Goal: Task Accomplishment & Management: Complete application form

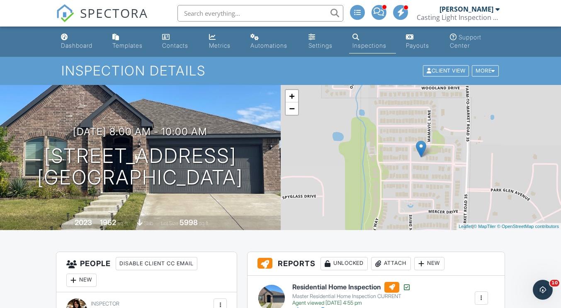
click at [75, 45] on div "Dashboard" at bounding box center [77, 45] width 32 height 7
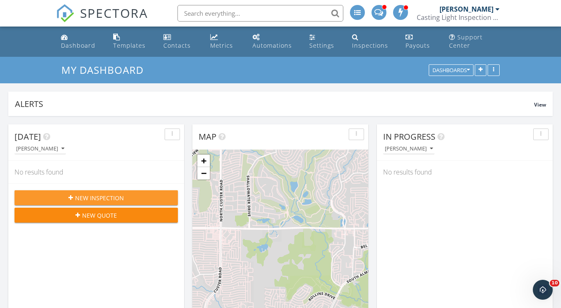
click at [119, 198] on span "New Inspection" at bounding box center [99, 198] width 49 height 9
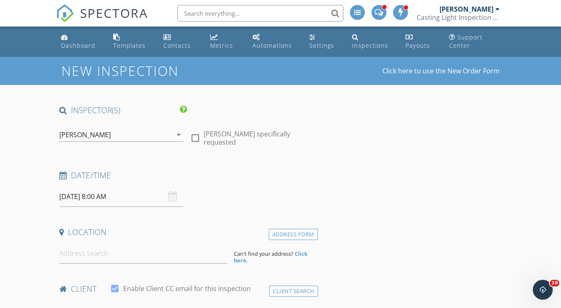
click at [93, 195] on input "[DATE] 8:00 AM" at bounding box center [121, 197] width 124 height 20
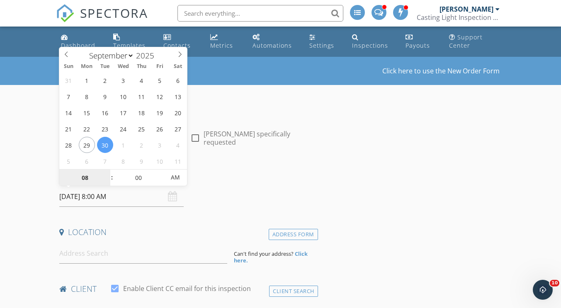
select select "9"
type input "10/01/2025 8:00 AM"
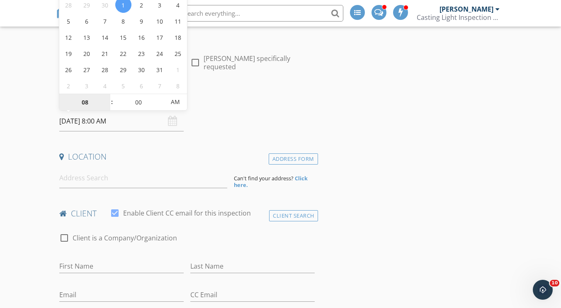
scroll to position [79, 0]
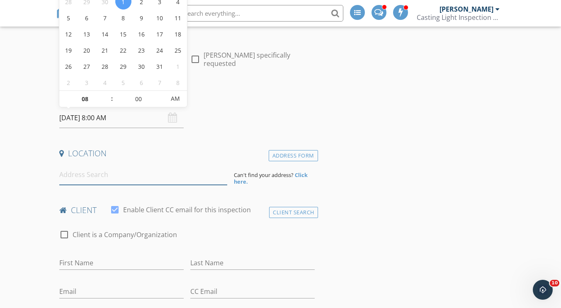
click at [99, 176] on input at bounding box center [143, 175] width 168 height 20
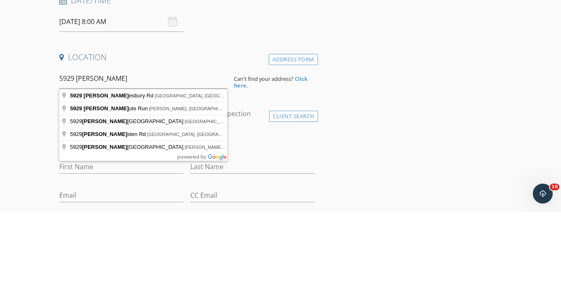
type input "5929 Malmesbury Rd, Dallas, TX, USA"
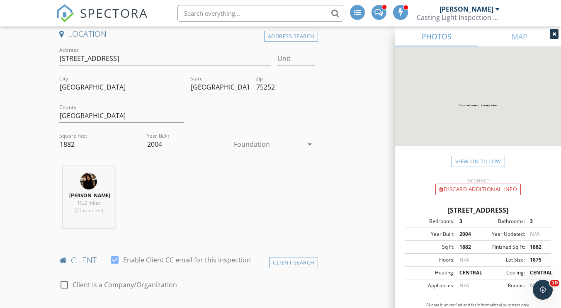
scroll to position [197, 0]
click at [262, 151] on div at bounding box center [268, 145] width 69 height 13
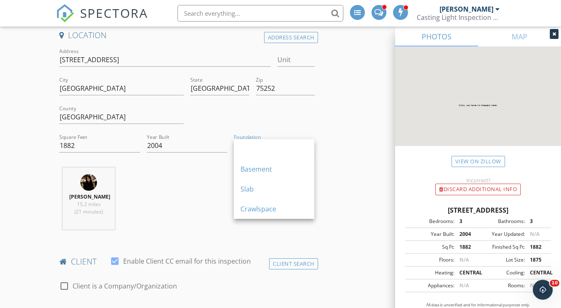
click at [265, 186] on div "Slab" at bounding box center [274, 189] width 67 height 10
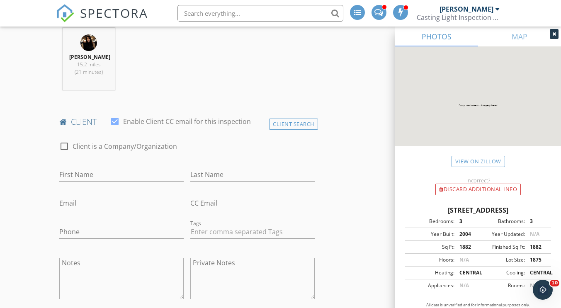
scroll to position [349, 0]
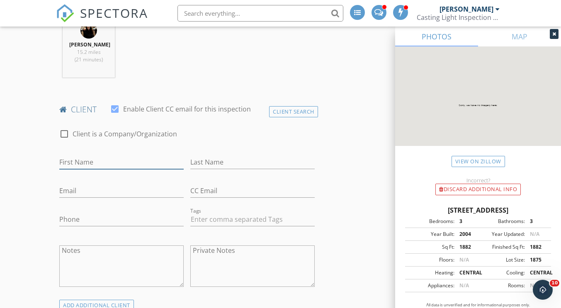
click at [102, 165] on input "First Name" at bounding box center [121, 163] width 124 height 14
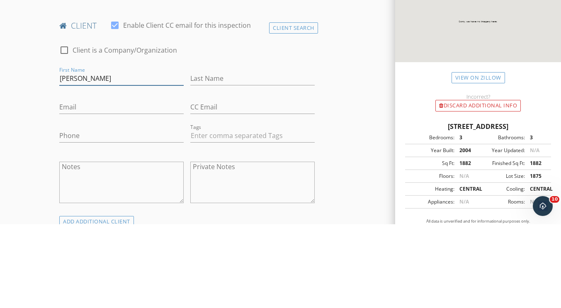
type input "Sharla"
click at [221, 161] on input "Last Name" at bounding box center [252, 163] width 124 height 14
click at [221, 164] on input "St" at bounding box center [252, 163] width 124 height 14
type input "Stack"
click at [86, 192] on input "Email" at bounding box center [121, 191] width 124 height 14
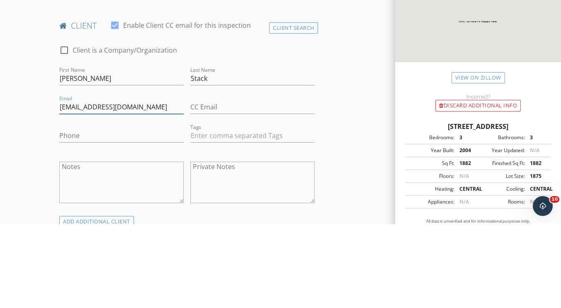
type input "sgstack@gmail.com"
click at [81, 221] on input "Phone" at bounding box center [121, 220] width 124 height 14
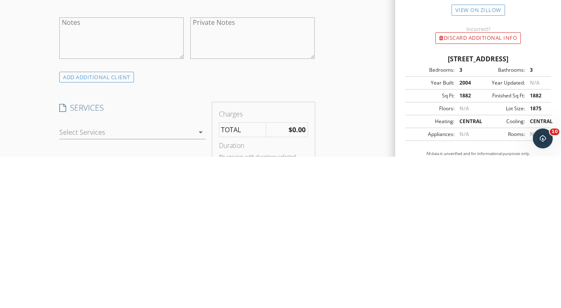
scroll to position [426, 0]
type input "214-384-4201"
click at [95, 283] on div at bounding box center [126, 283] width 134 height 13
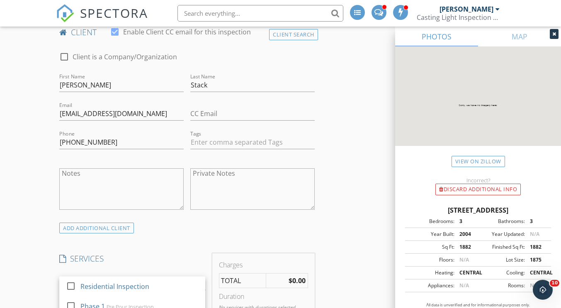
click at [113, 289] on div "Residential Inspection" at bounding box center [114, 287] width 69 height 10
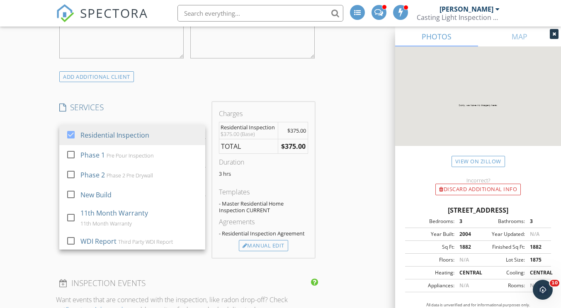
scroll to position [579, 0]
click at [265, 247] on div "Manual Edit" at bounding box center [263, 245] width 49 height 12
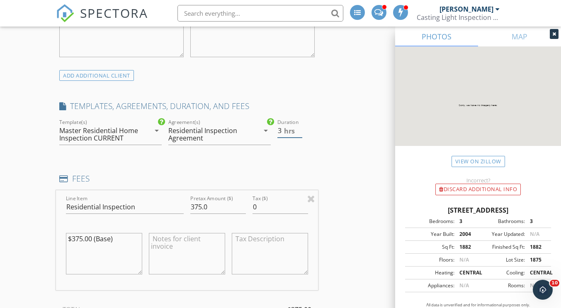
click at [289, 133] on span "hrs" at bounding box center [289, 131] width 11 height 7
type input "2.5"
click at [299, 133] on input "2.5" at bounding box center [289, 131] width 24 height 14
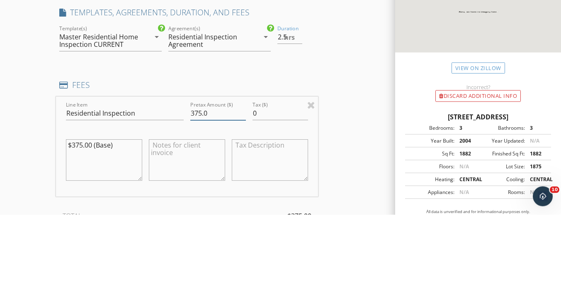
click at [209, 209] on input "375.0" at bounding box center [218, 207] width 56 height 14
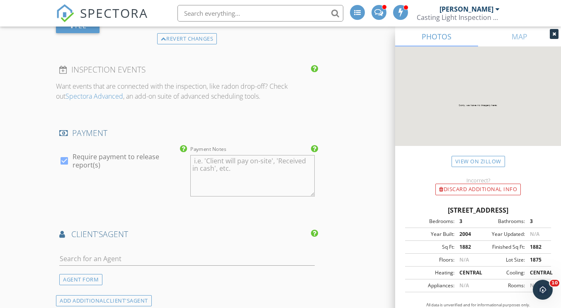
scroll to position [958, 0]
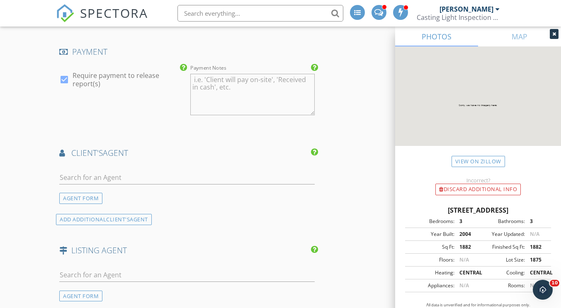
type input "395"
click at [86, 199] on div "AGENT FORM" at bounding box center [80, 198] width 43 height 11
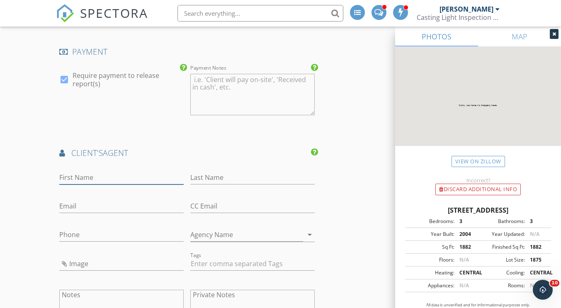
click at [90, 175] on input "First Name" at bounding box center [121, 178] width 124 height 14
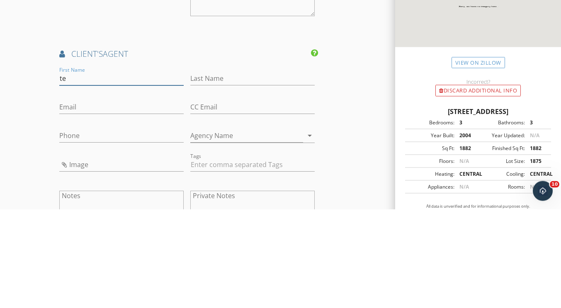
type input "t"
type input "[PERSON_NAME]"
click at [216, 180] on input "Last Name" at bounding box center [252, 178] width 124 height 14
type input "Smith"
click at [67, 206] on input "Email" at bounding box center [121, 206] width 124 height 14
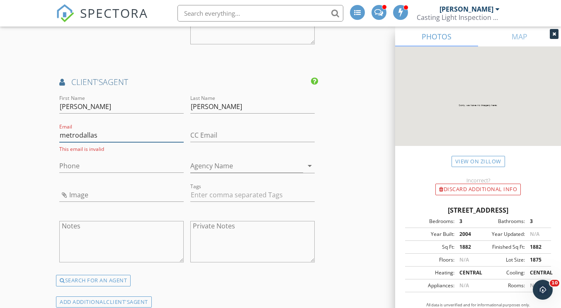
scroll to position [1027, 0]
click at [122, 138] on input "metrodallas" at bounding box center [121, 137] width 124 height 14
type input "metrodallasrealty@gmail.com"
click at [70, 166] on input "Phone" at bounding box center [121, 166] width 124 height 14
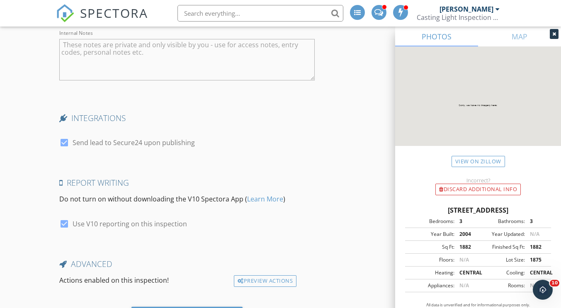
scroll to position [1637, 0]
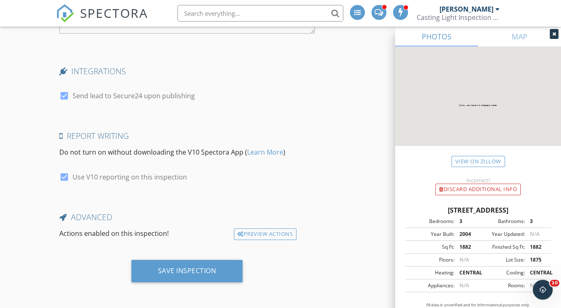
type input "214-674-6971"
click at [192, 271] on div "Save Inspection" at bounding box center [187, 271] width 58 height 8
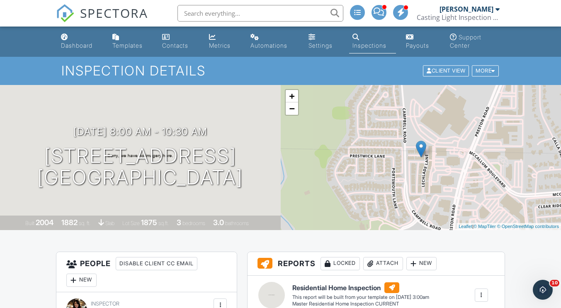
click at [205, 135] on h3 "10/01/2025 8:00 am - 10:30 am" at bounding box center [140, 131] width 134 height 11
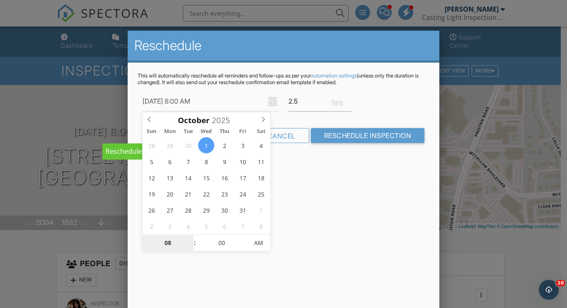
click at [165, 248] on input "08" at bounding box center [168, 243] width 51 height 17
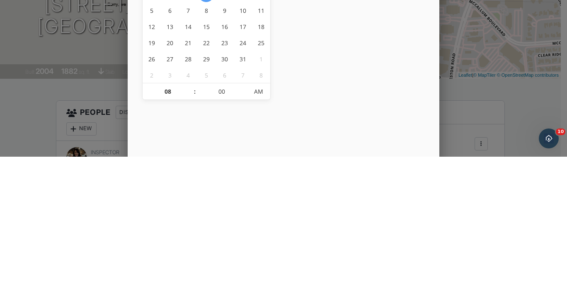
click at [190, 239] on span at bounding box center [191, 239] width 6 height 8
type input "[DATE] 9:00 AM"
type input "09"
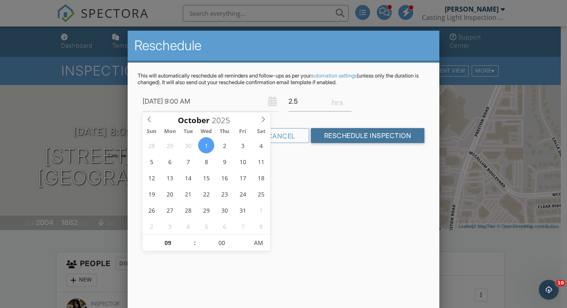
click at [390, 136] on input "Reschedule Inspection" at bounding box center [368, 135] width 114 height 15
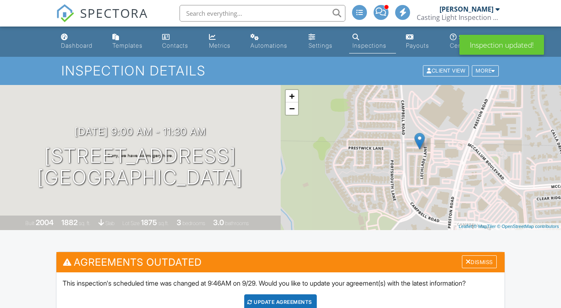
click at [295, 301] on div "Update Agreements" at bounding box center [280, 302] width 73 height 16
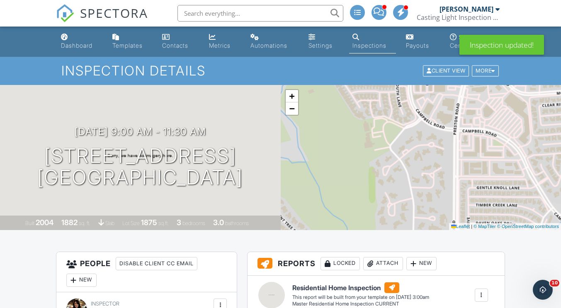
click at [84, 43] on div "Dashboard" at bounding box center [77, 45] width 32 height 7
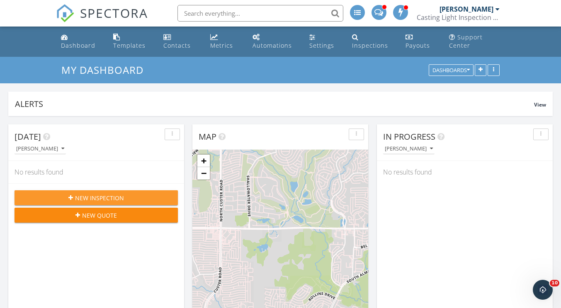
click at [130, 201] on div "New Inspection" at bounding box center [96, 198] width 150 height 9
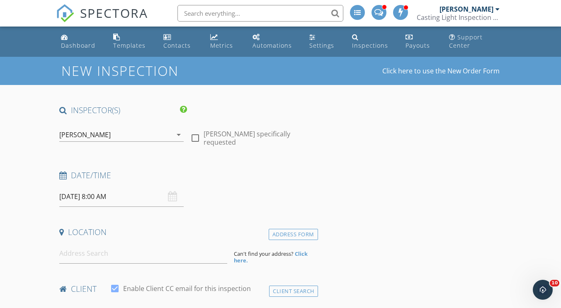
click at [102, 198] on input "09/30/2025 8:00 AM" at bounding box center [121, 197] width 124 height 20
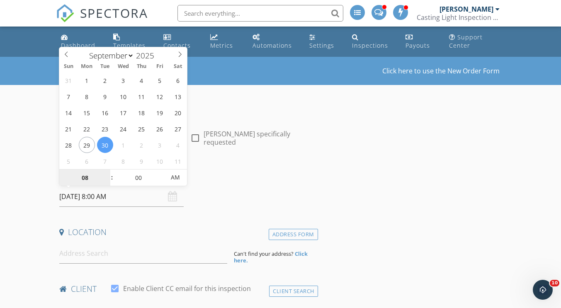
select select "9"
type input "10/02/2025 8:00 AM"
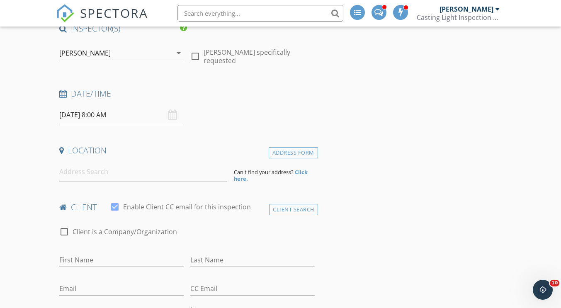
scroll to position [82, 0]
click at [73, 173] on input at bounding box center [143, 171] width 168 height 20
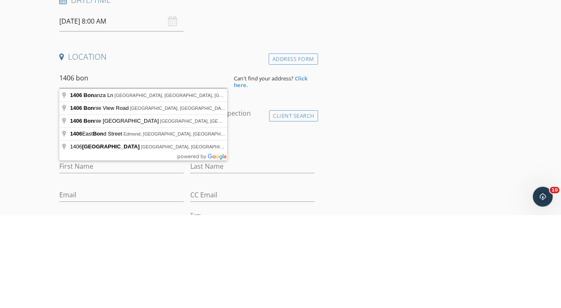
type input "1406 Bonanza Ln, Corinth, TX, USA"
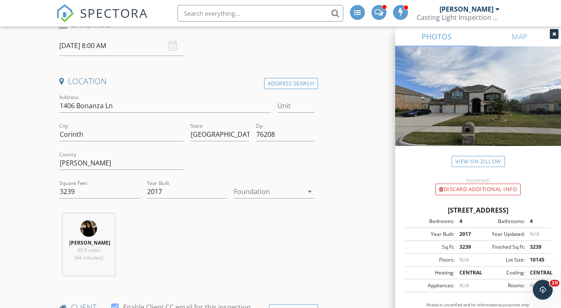
scroll to position [150, 0]
click at [254, 192] on div at bounding box center [268, 192] width 69 height 13
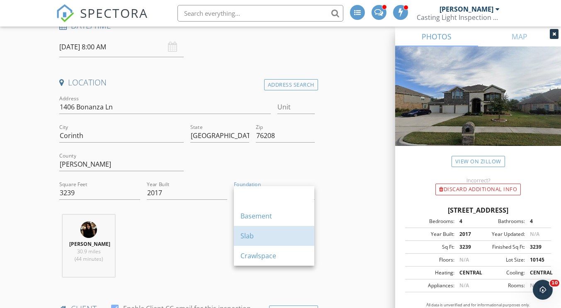
click at [267, 239] on div "Slab" at bounding box center [274, 236] width 67 height 10
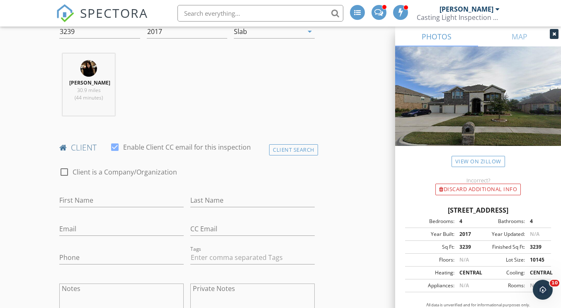
scroll to position [312, 0]
click at [115, 200] on input "First Name" at bounding box center [121, 199] width 124 height 14
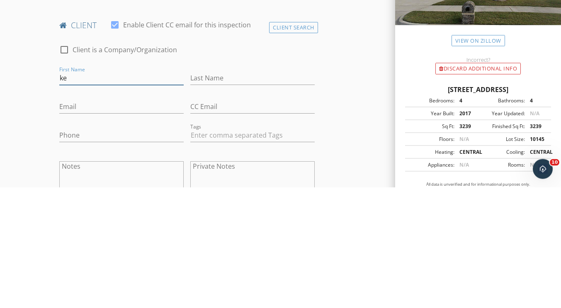
type input "k"
type input "Kevin"
click at [205, 201] on input "Last Name" at bounding box center [252, 199] width 124 height 14
type input "Morris"
click at [77, 229] on input "Email" at bounding box center [121, 228] width 124 height 14
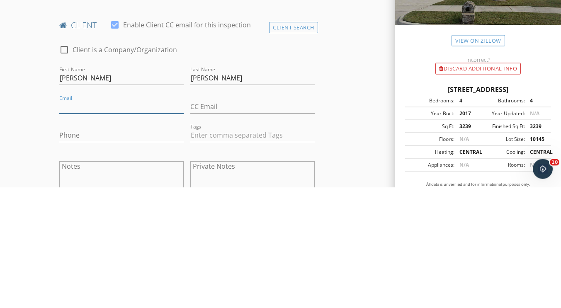
type input "m"
type input "Kmorris51001@live.com"
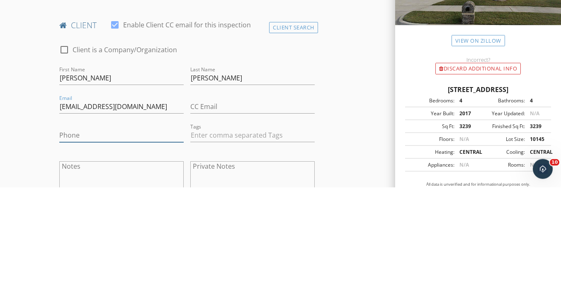
click at [69, 259] on input "Phone" at bounding box center [121, 257] width 124 height 14
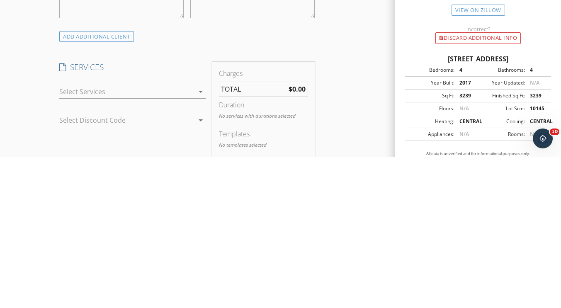
scroll to position [467, 0]
type input "806-443-1013"
click at [127, 241] on div at bounding box center [126, 242] width 134 height 13
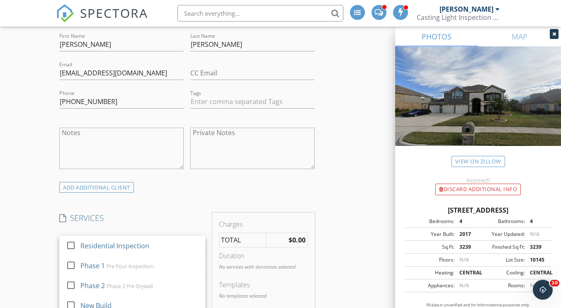
click at [147, 251] on div "Residential Inspection" at bounding box center [139, 246] width 118 height 17
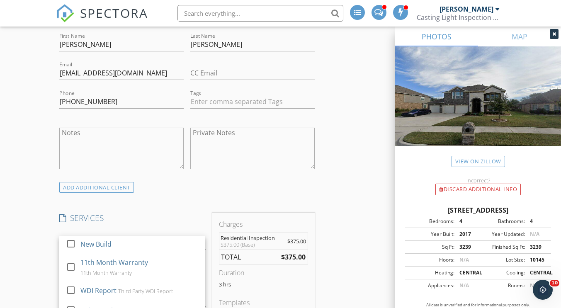
scroll to position [59, 0]
click at [79, 294] on div "check_box_outline_blank" at bounding box center [72, 293] width 13 height 10
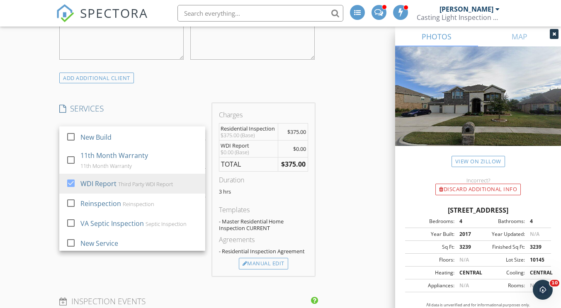
scroll to position [598, 0]
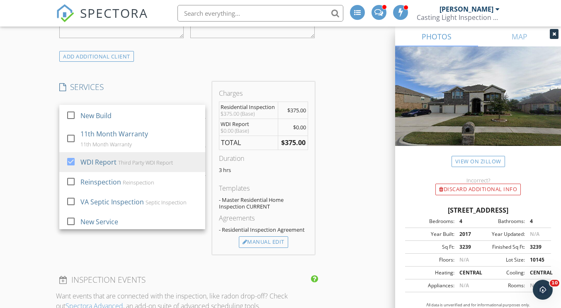
click at [268, 241] on div "Manual Edit" at bounding box center [263, 242] width 49 height 12
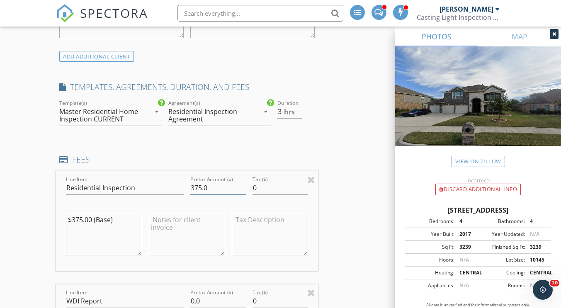
click at [199, 187] on input "375.0" at bounding box center [218, 188] width 56 height 14
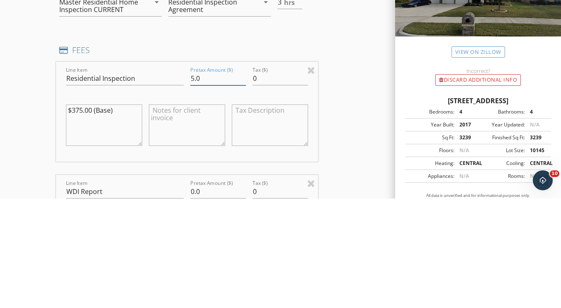
click at [217, 189] on input "5.0" at bounding box center [218, 188] width 56 height 14
type input "5"
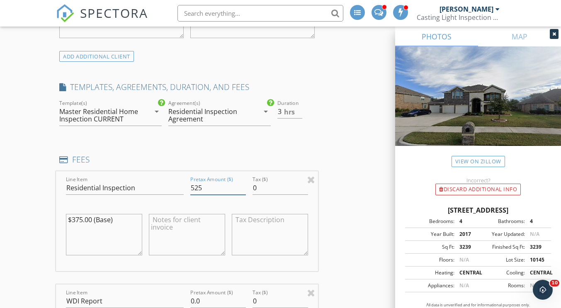
type input "525"
click at [284, 111] on span "hrs" at bounding box center [289, 112] width 11 height 7
type input "3.5"
click at [301, 109] on input "3.5" at bounding box center [289, 112] width 24 height 14
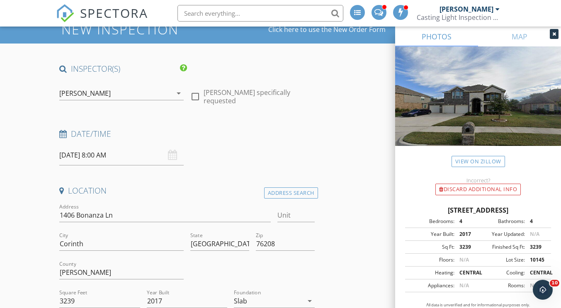
scroll to position [37, 0]
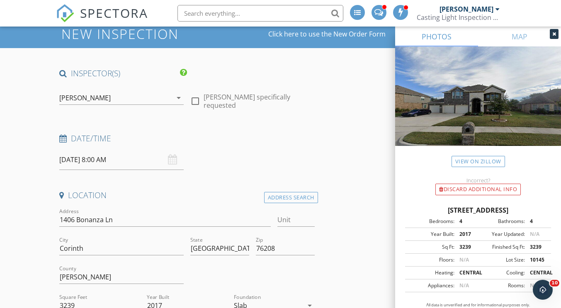
click at [112, 161] on input "10/02/2025 8:00 AM" at bounding box center [121, 160] width 124 height 20
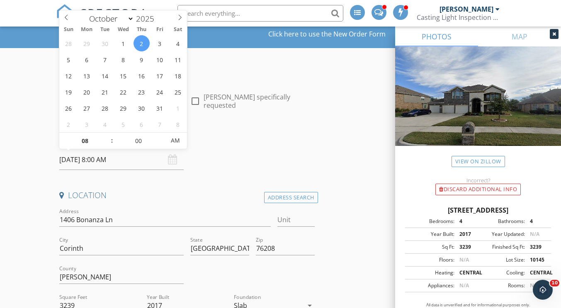
click at [112, 139] on span ":" at bounding box center [111, 140] width 2 height 17
click at [88, 143] on input "08" at bounding box center [84, 141] width 51 height 17
click at [107, 136] on span at bounding box center [108, 137] width 6 height 8
type input "09"
type input "10/02/2025 9:00 AM"
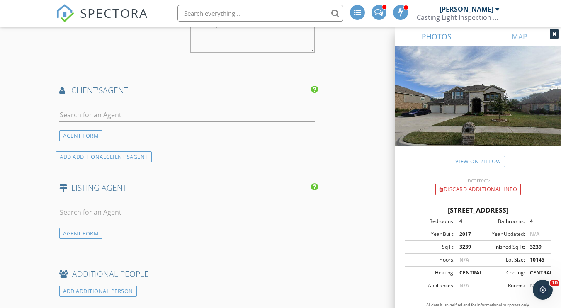
scroll to position [1150, 0]
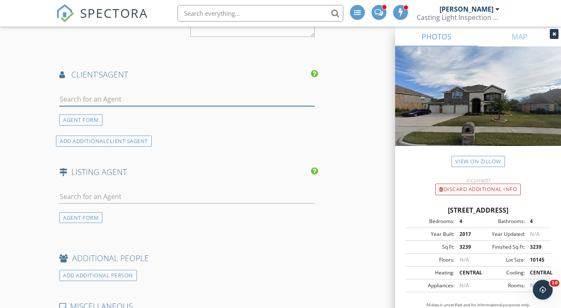
click at [72, 100] on input "text" at bounding box center [186, 99] width 255 height 14
type input "mike"
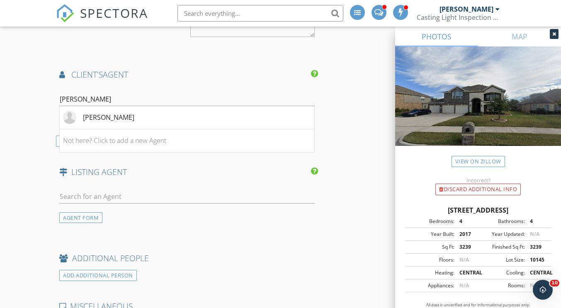
click at [90, 121] on div "Mike Elarnaouty" at bounding box center [108, 117] width 51 height 10
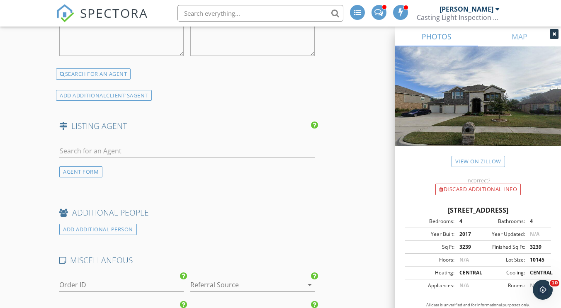
scroll to position [1360, 0]
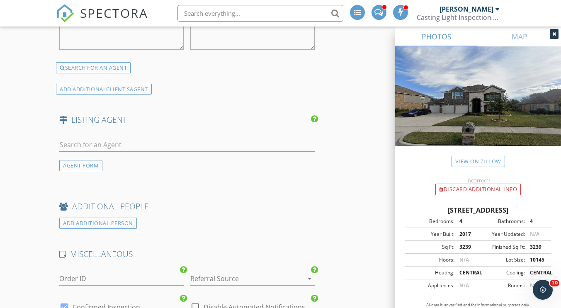
click at [82, 163] on div "AGENT FORM" at bounding box center [80, 165] width 43 height 11
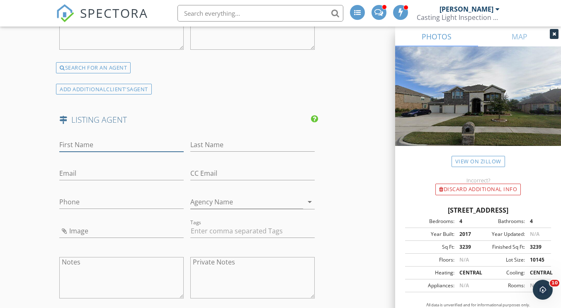
click at [102, 148] on input "First Name" at bounding box center [121, 145] width 124 height 14
type input "j"
type input "Jeff"
click at [216, 146] on input "Last Name" at bounding box center [252, 145] width 124 height 14
type input "w"
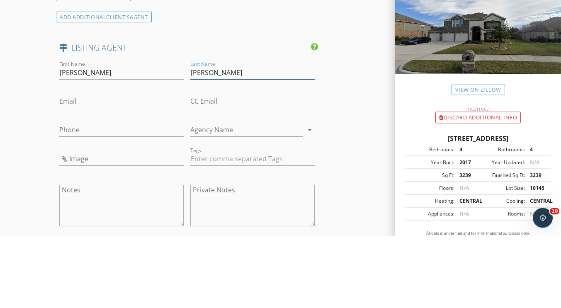
type input "Withers"
click at [84, 175] on input "Email" at bounding box center [121, 174] width 124 height 14
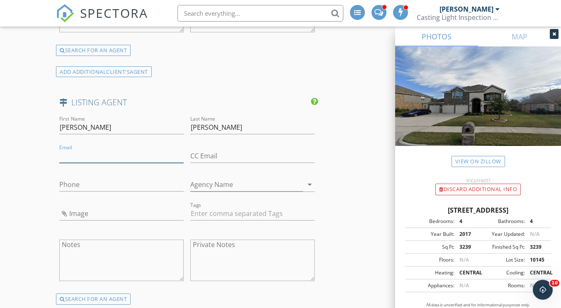
scroll to position [1445, 0]
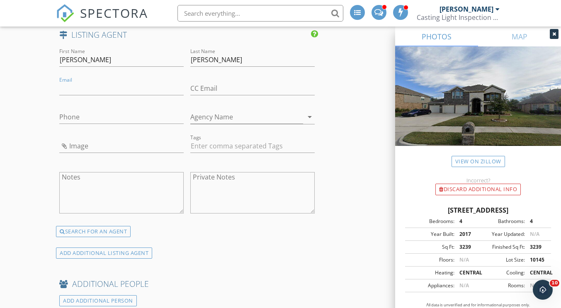
click at [102, 231] on div "SEARCH FOR AN AGENT" at bounding box center [93, 232] width 75 height 12
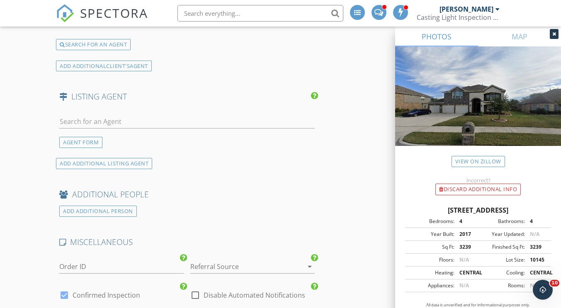
scroll to position [1367, 0]
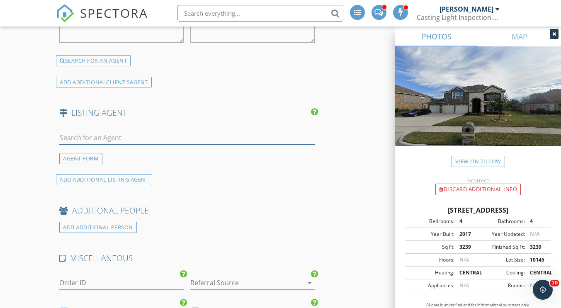
click at [98, 141] on input "text" at bounding box center [186, 138] width 255 height 14
type input "Jeff"
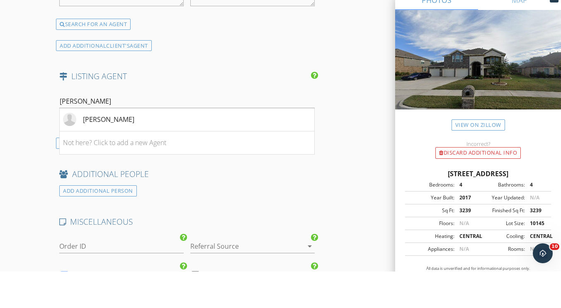
click at [89, 158] on div "Jeff Withers" at bounding box center [108, 156] width 51 height 10
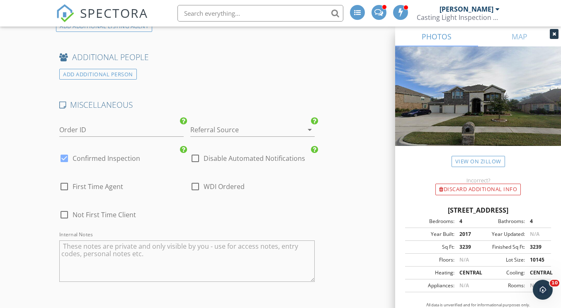
scroll to position [1678, 0]
click at [195, 187] on div at bounding box center [195, 187] width 14 height 14
checkbox input "true"
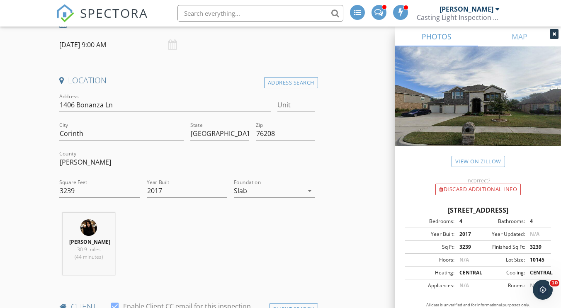
scroll to position [0, 0]
